Goal: Check status: Check status

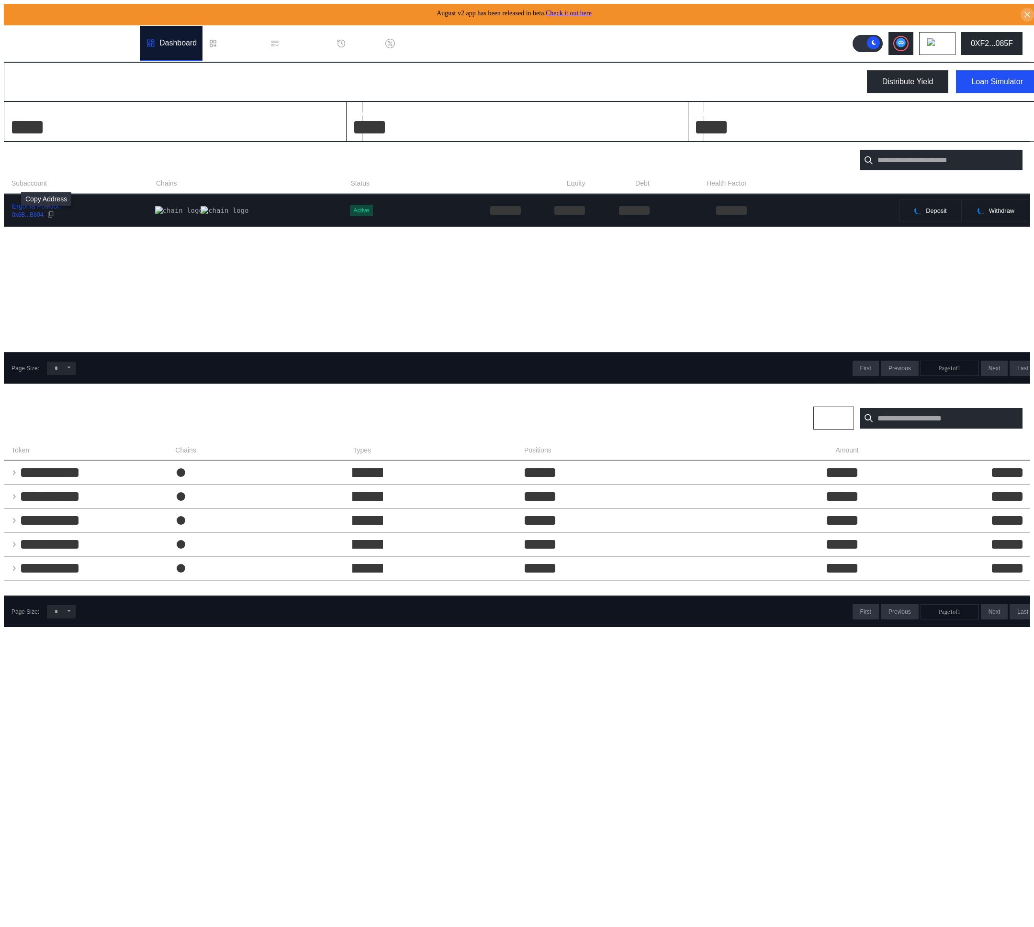
click at [50, 212] on div at bounding box center [51, 215] width 8 height 9
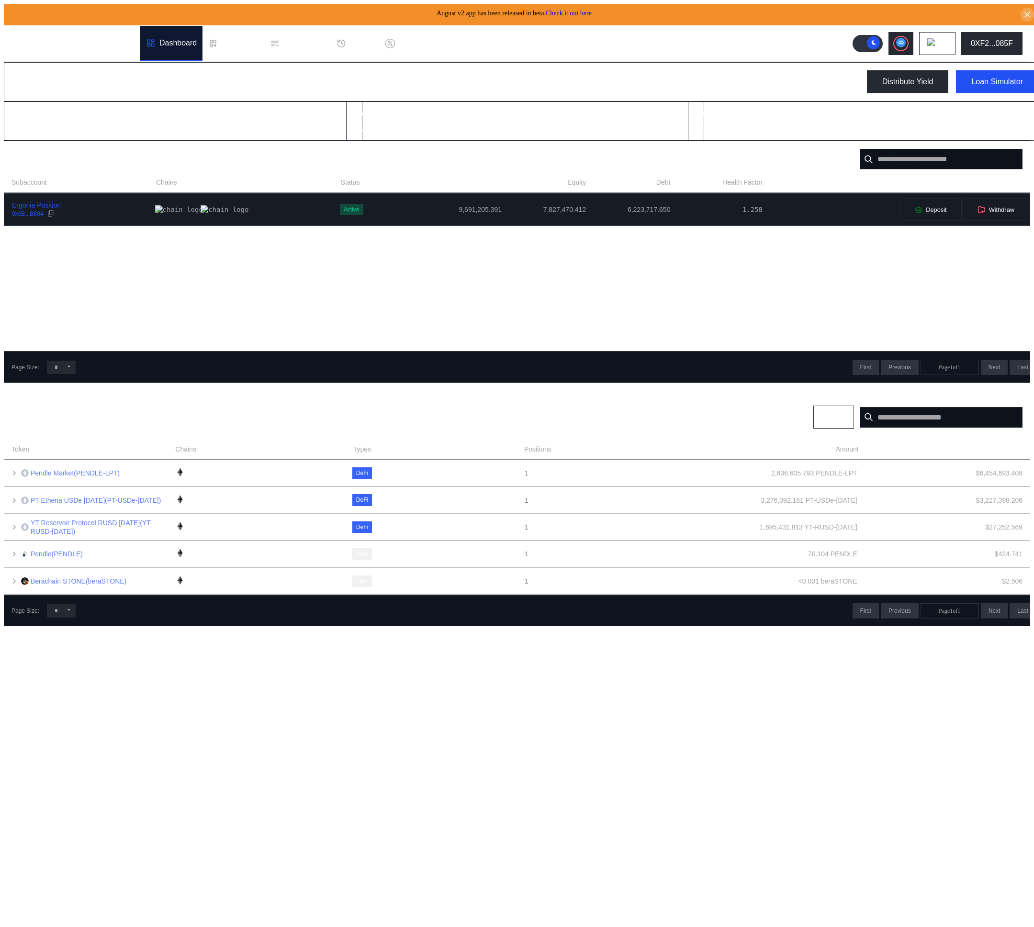
click at [26, 212] on div "0x6B...B804" at bounding box center [27, 214] width 31 height 7
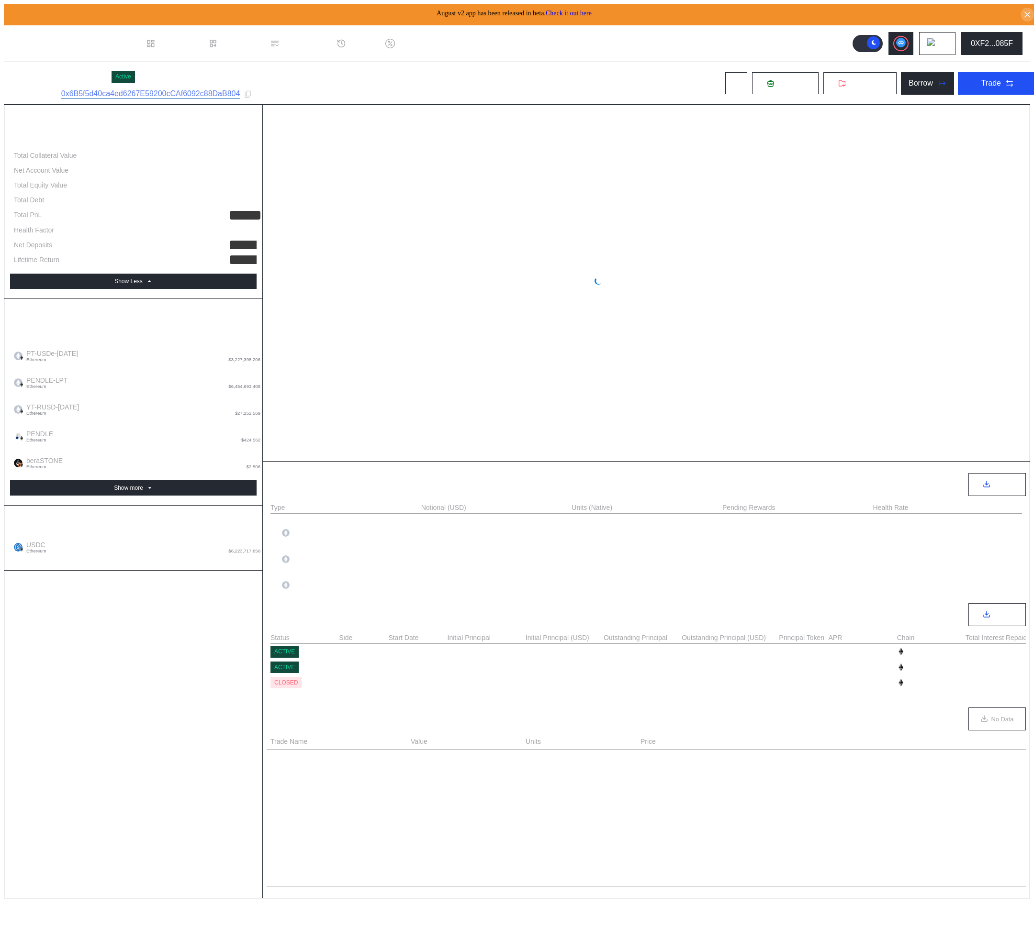
select select "*"
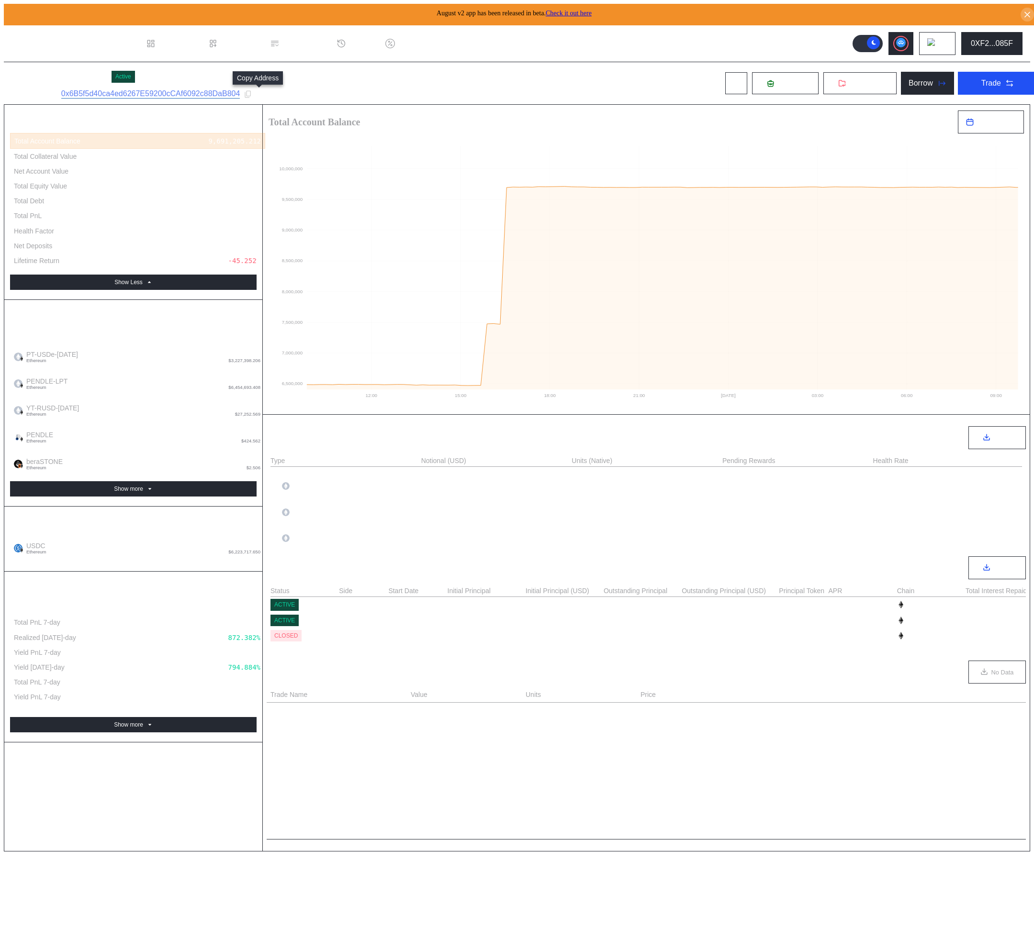
click at [251, 92] on icon at bounding box center [248, 93] width 6 height 7
